Goal: Information Seeking & Learning: Learn about a topic

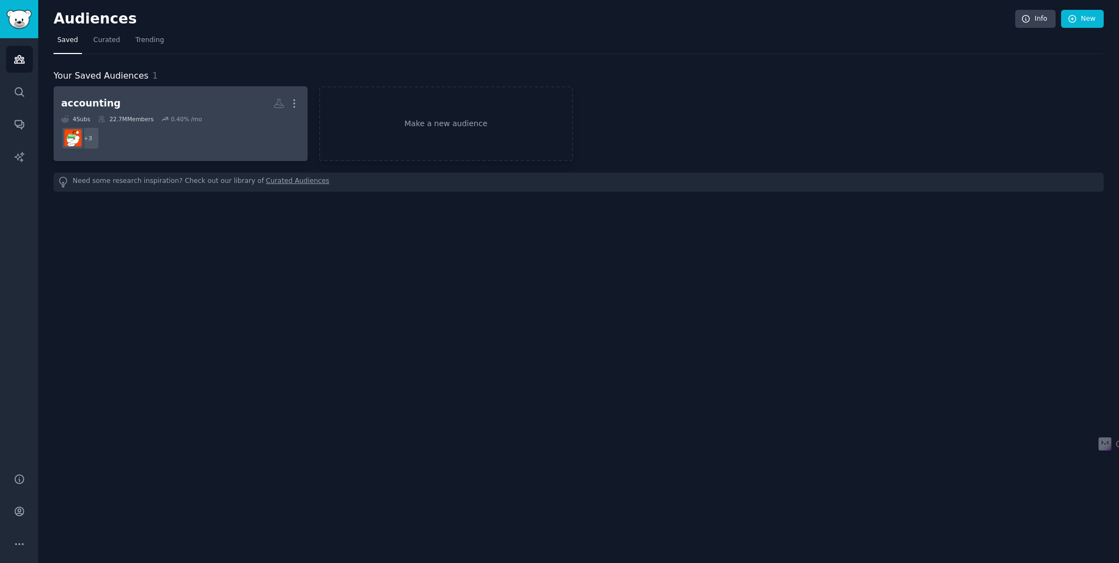
click at [232, 131] on dd "+ 3" at bounding box center [180, 138] width 239 height 31
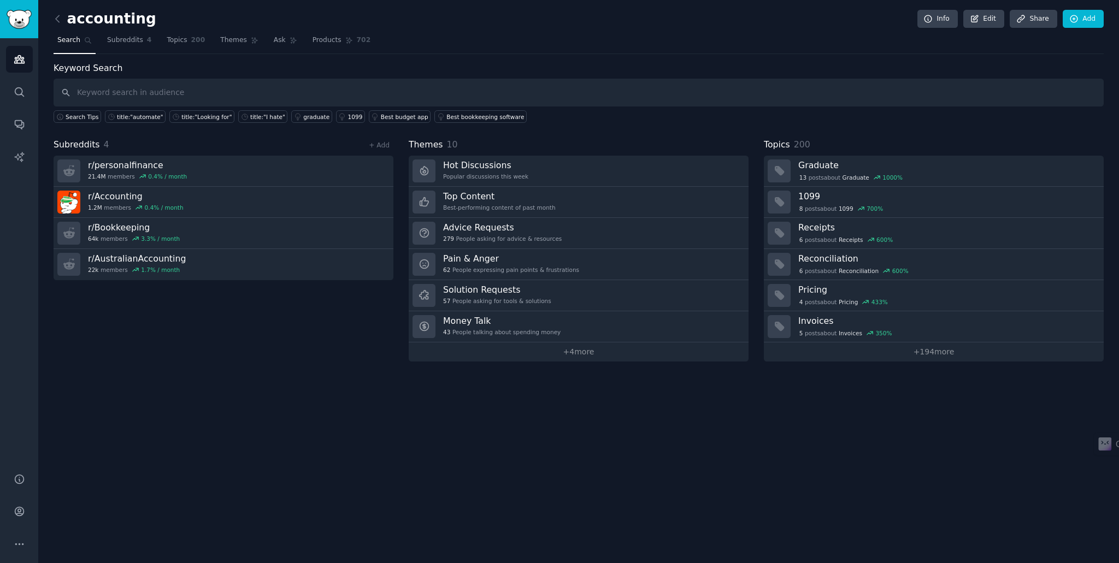
drag, startPoint x: 132, startPoint y: 225, endPoint x: 344, endPoint y: 418, distance: 285.9
click at [344, 418] on div "accounting Info Edit Share Add Search Subreddits 4 Topics 200 Themes Ask Produc…" at bounding box center [578, 281] width 1081 height 563
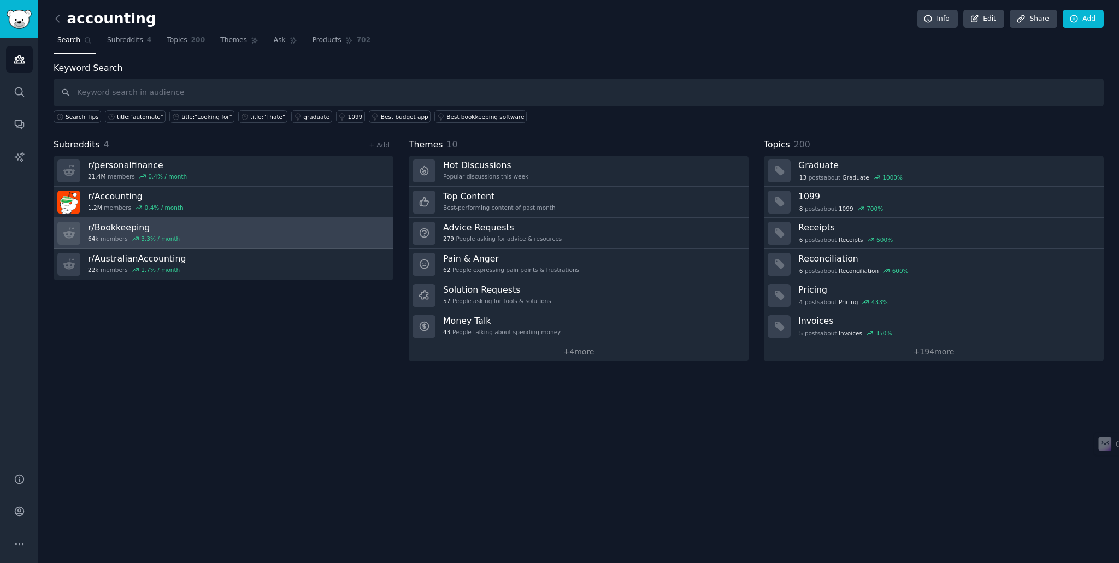
click at [116, 227] on h3 "r/ Bookkeeping" at bounding box center [134, 227] width 92 height 11
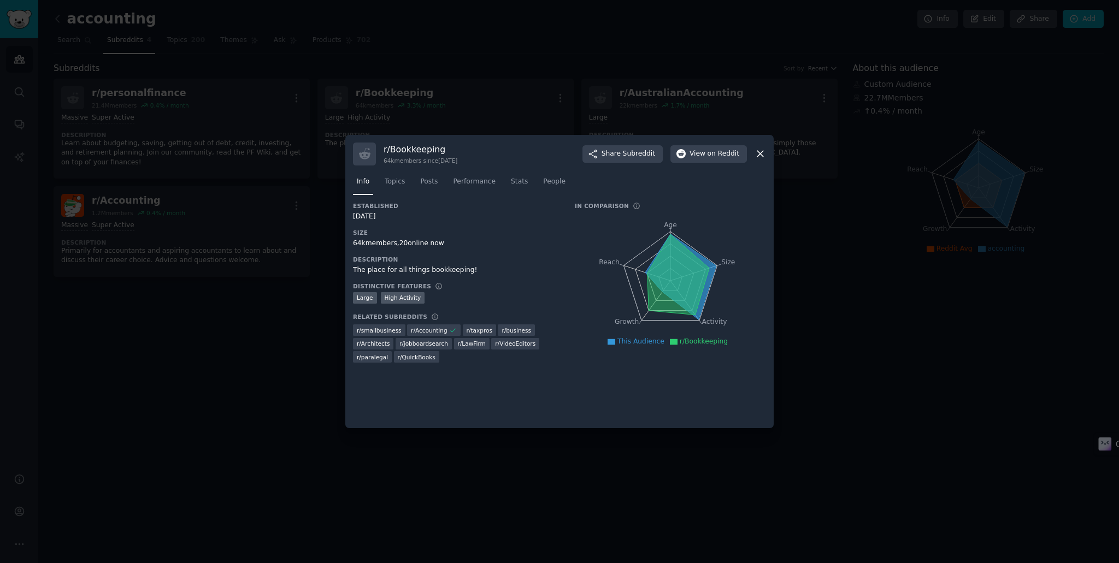
click at [403, 150] on h3 "r/ Bookkeeping" at bounding box center [421, 149] width 74 height 11
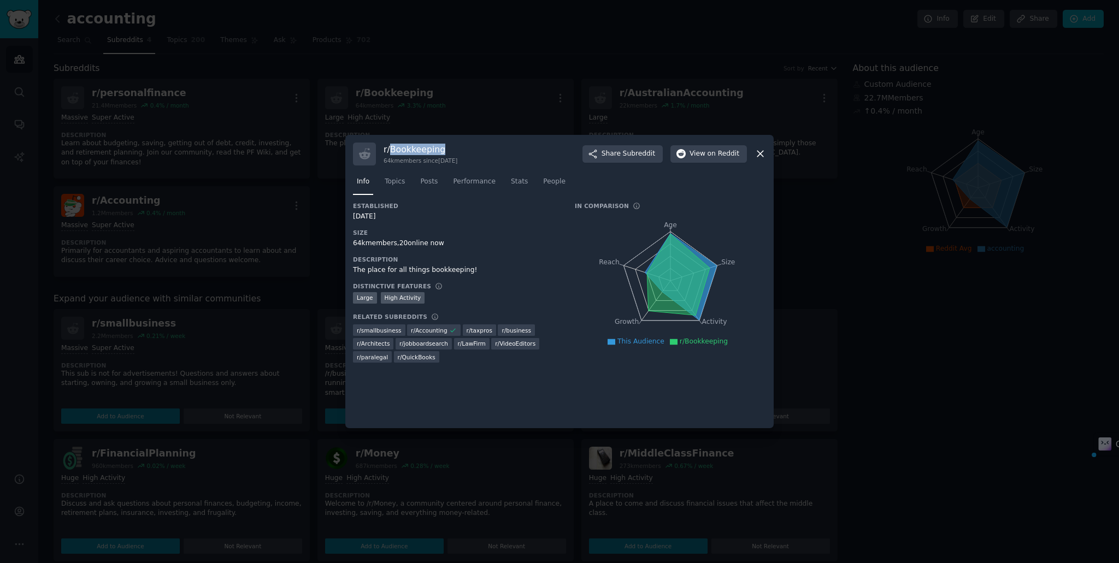
copy h3 "Bookkeeping"
click at [442, 56] on div at bounding box center [559, 281] width 1119 height 563
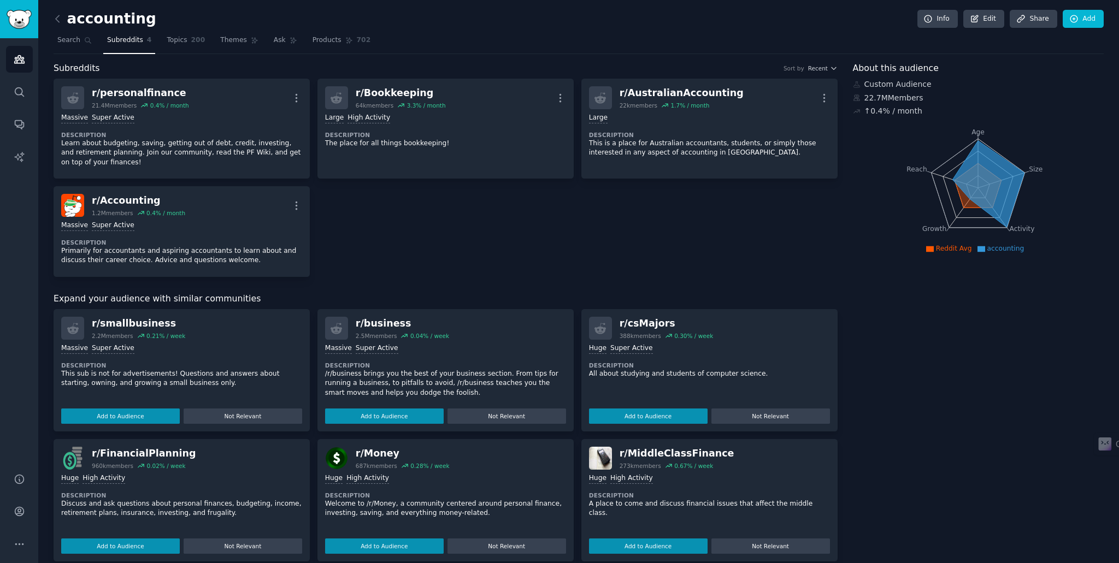
click at [125, 325] on div "r/ smallbusiness" at bounding box center [138, 324] width 93 height 14
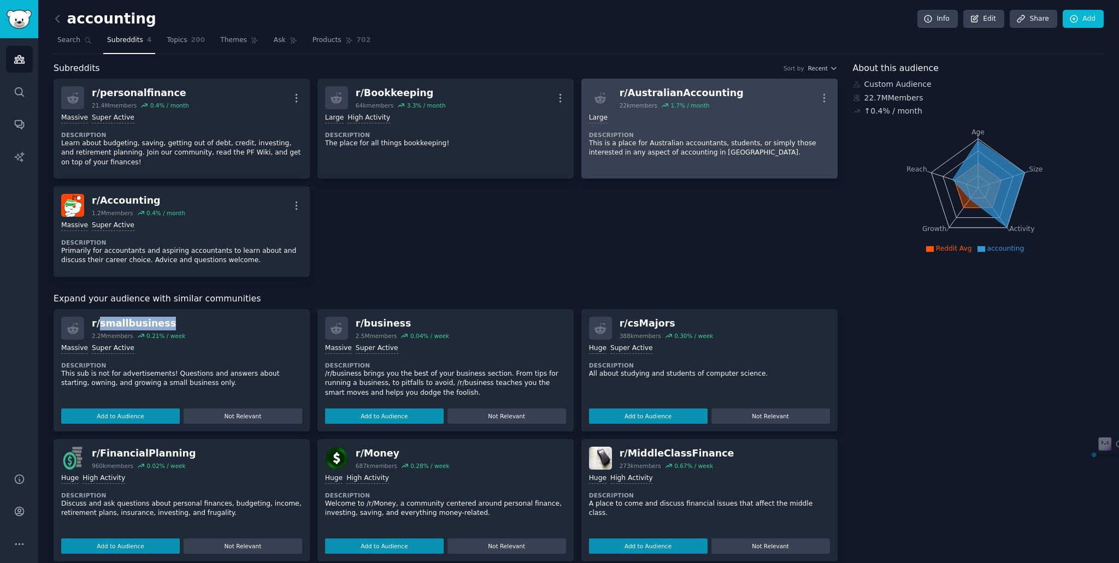
copy div "smallbusiness"
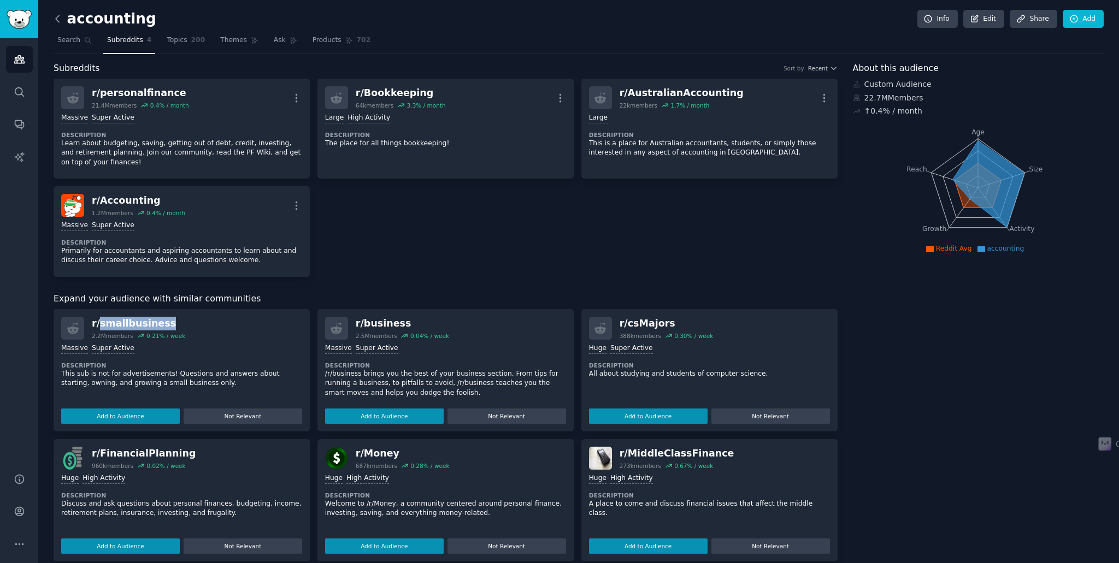
click at [57, 17] on icon at bounding box center [57, 18] width 3 height 7
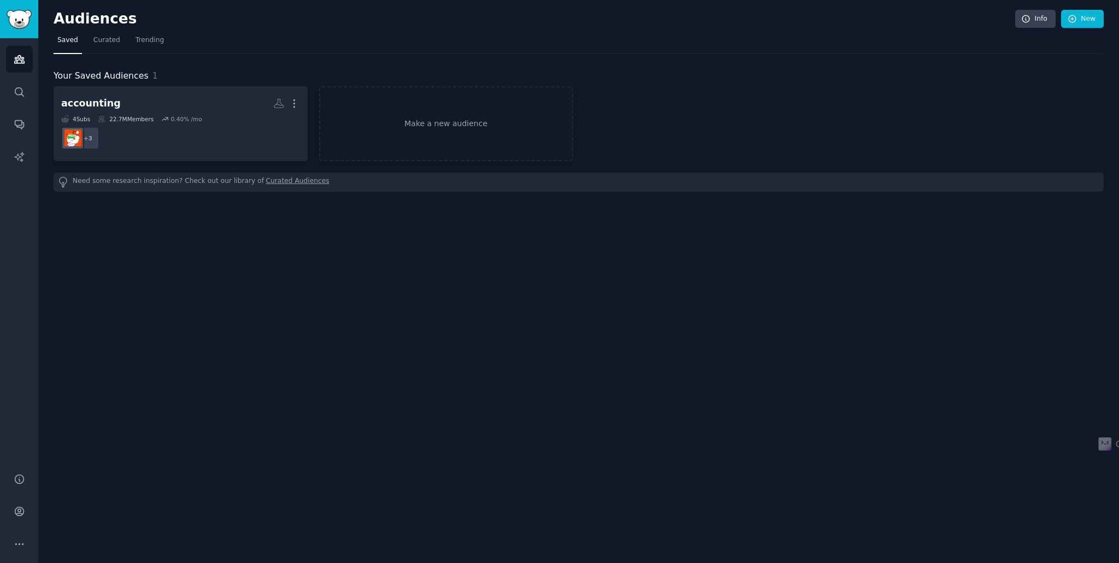
click at [152, 181] on div "Need some research inspiration? Check out our library of Curated Audiences" at bounding box center [579, 182] width 1050 height 19
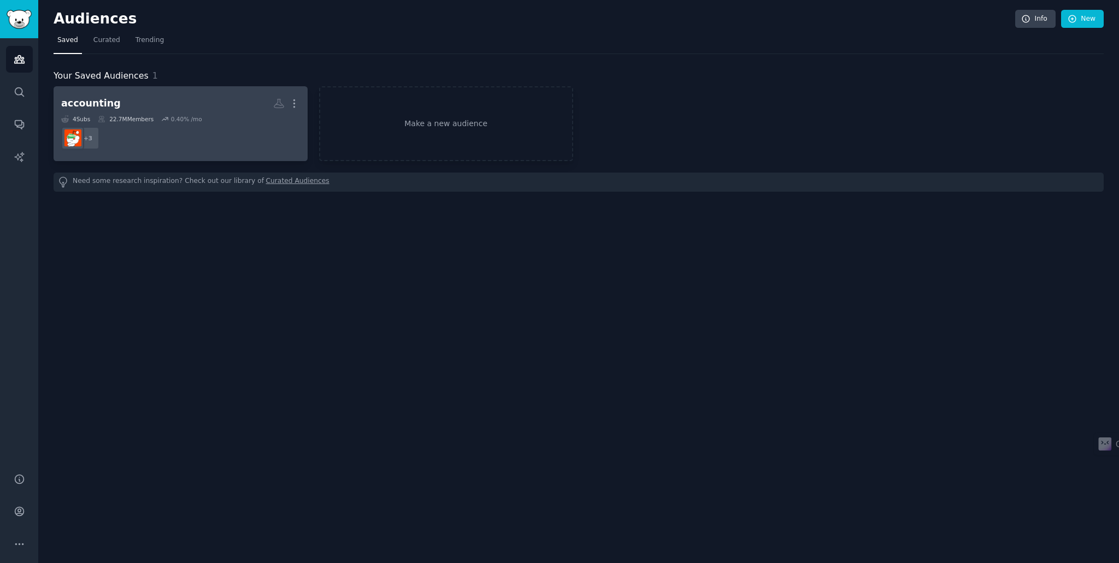
click at [168, 144] on dd "+ 3" at bounding box center [180, 138] width 239 height 31
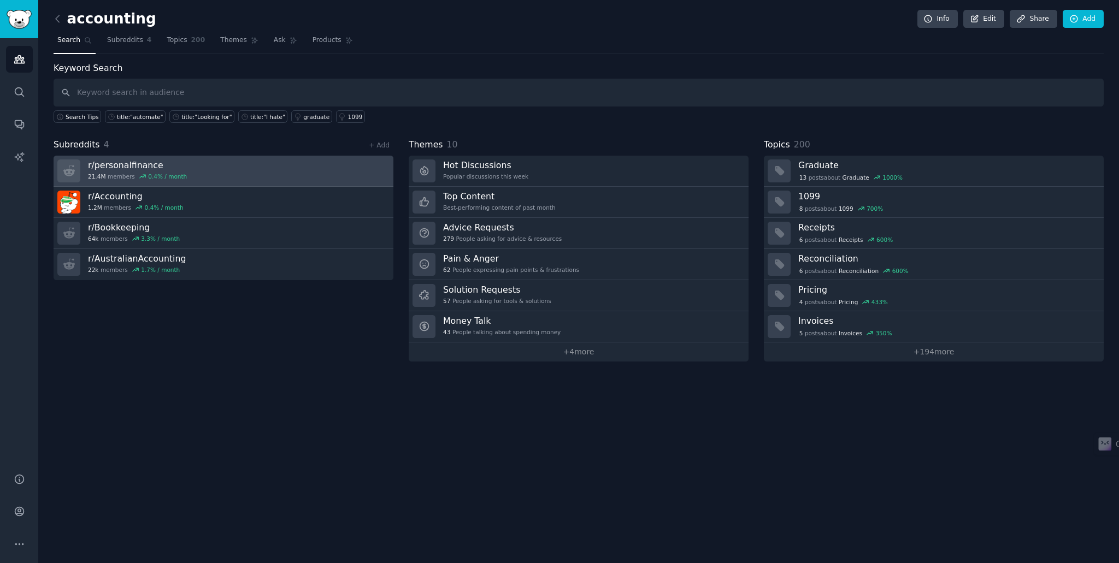
click at [190, 167] on link "r/ personalfinance 21.4M members 0.4 % / month" at bounding box center [224, 171] width 340 height 31
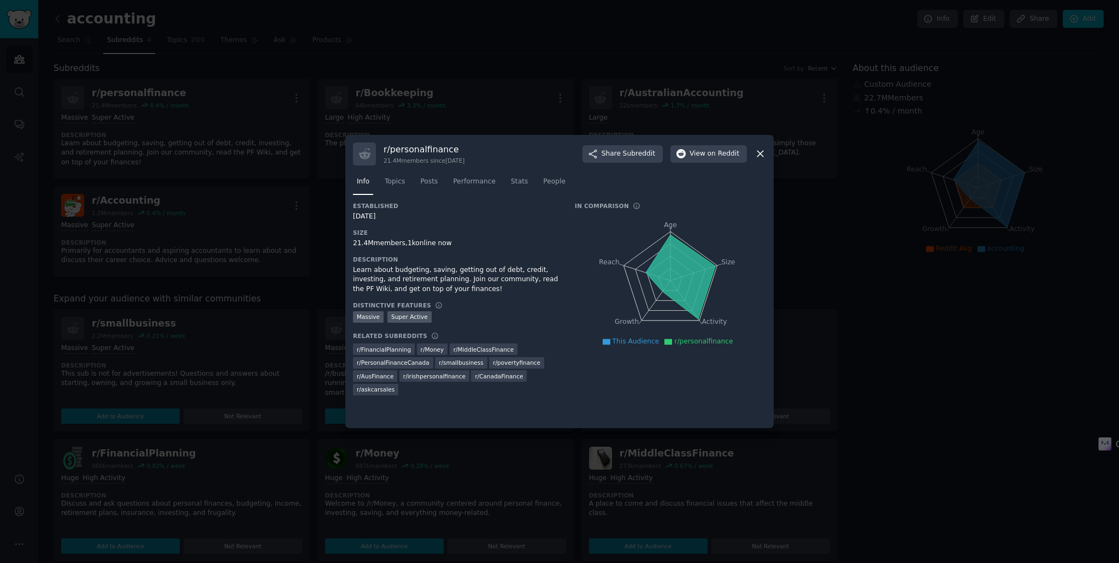
click at [428, 154] on h3 "r/ personalfinance" at bounding box center [424, 149] width 81 height 11
copy h3 "personalfinance"
click at [499, 67] on div at bounding box center [559, 281] width 1119 height 563
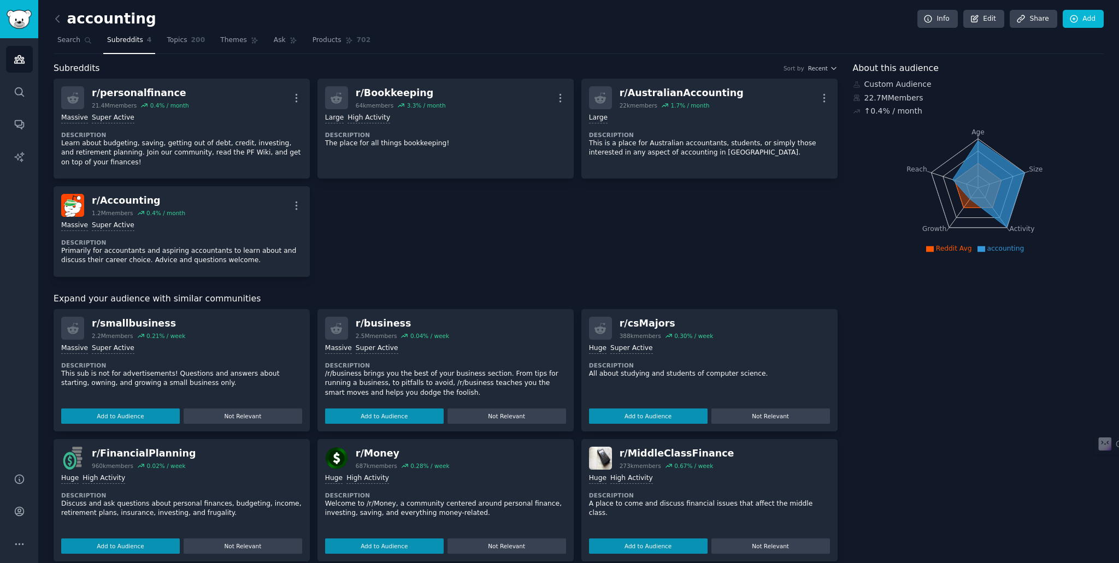
click at [146, 325] on div "r/ smallbusiness" at bounding box center [138, 324] width 93 height 14
copy div "smallbusiness"
click at [385, 324] on div "r/ business" at bounding box center [402, 324] width 93 height 14
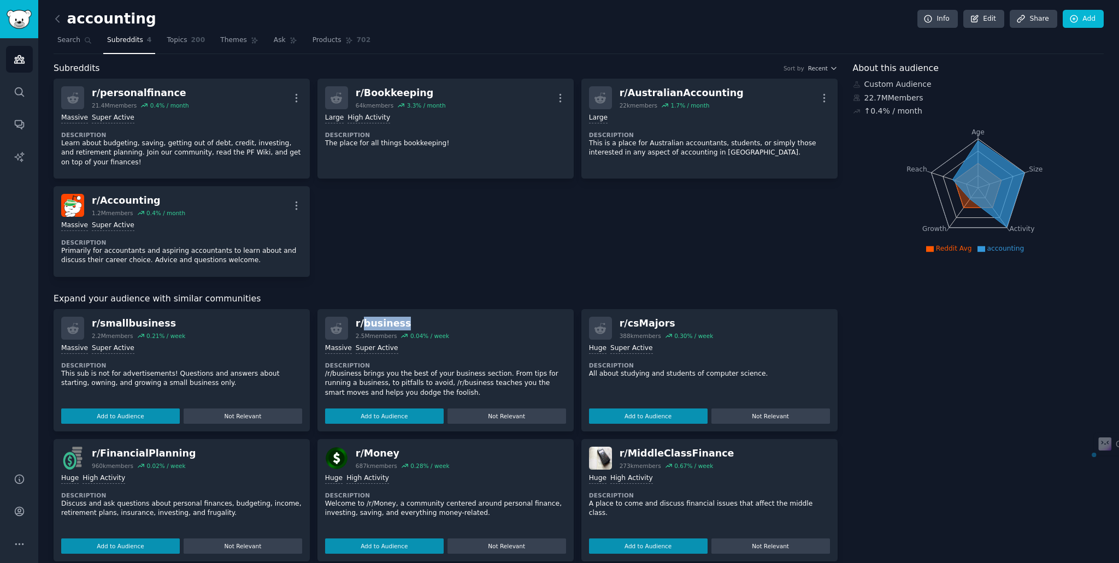
copy div "business"
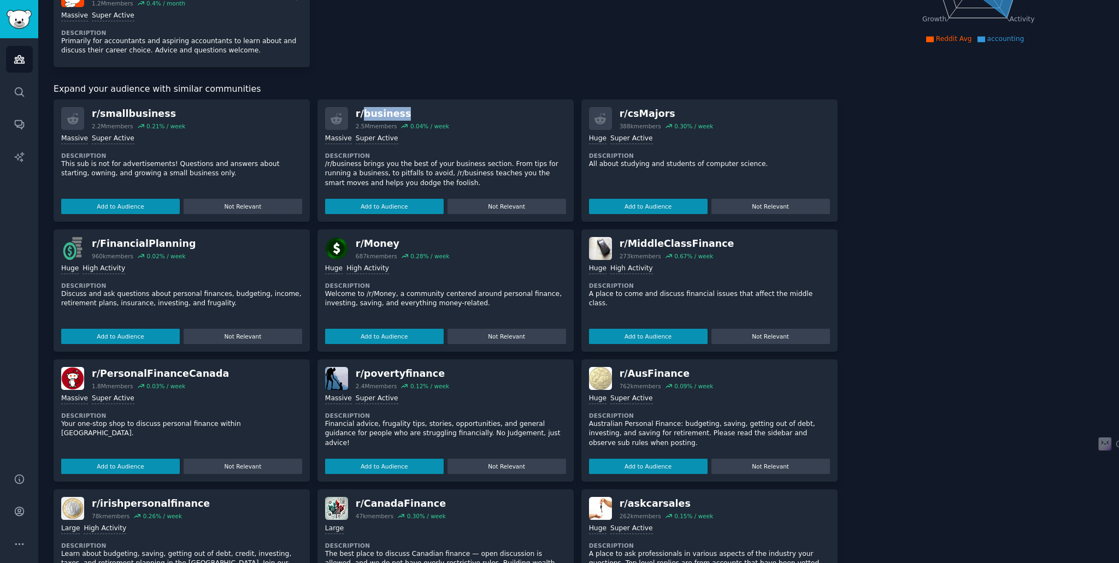
scroll to position [273, 0]
